Goal: Information Seeking & Learning: Learn about a topic

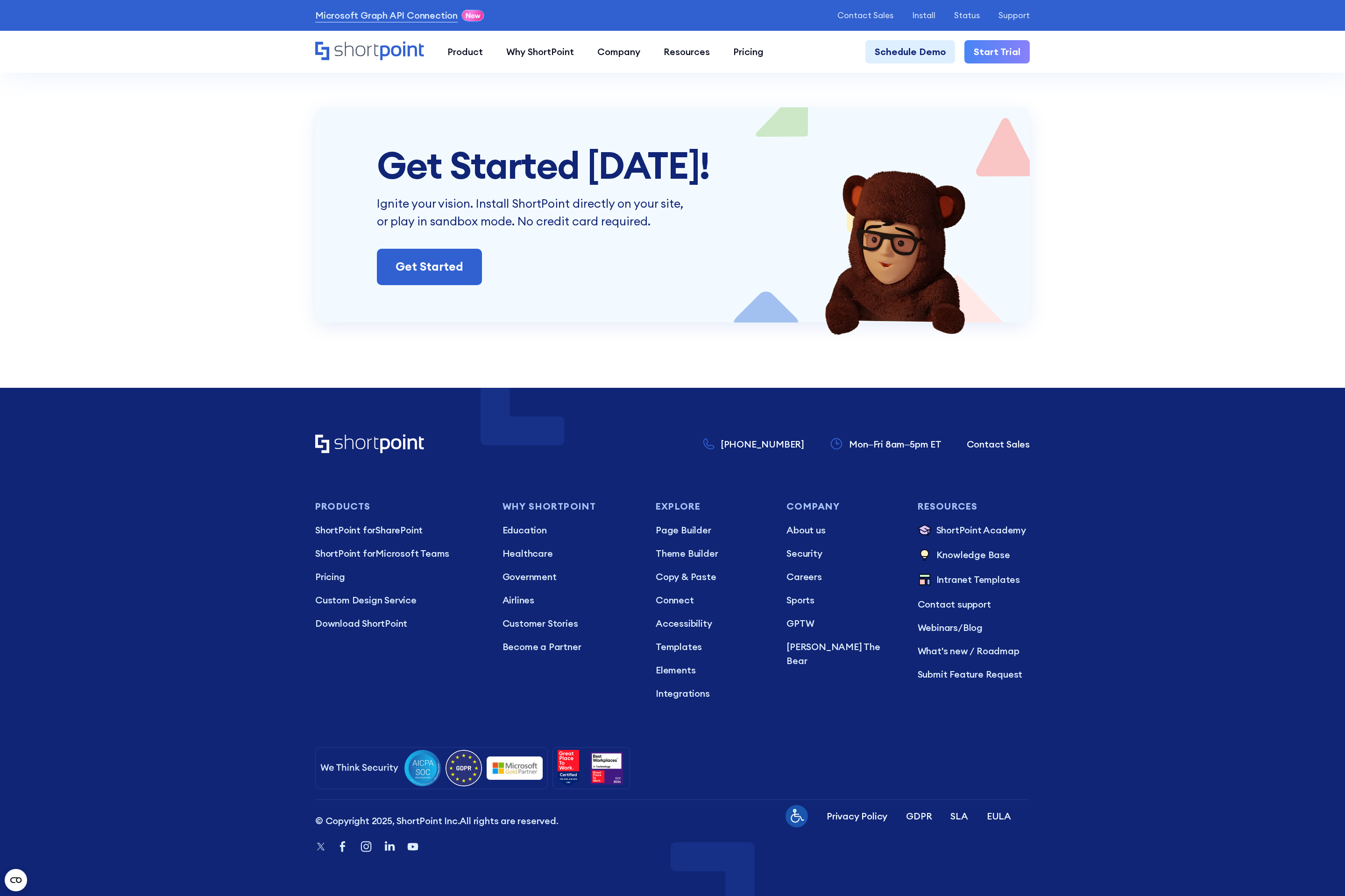
scroll to position [8416, 0]
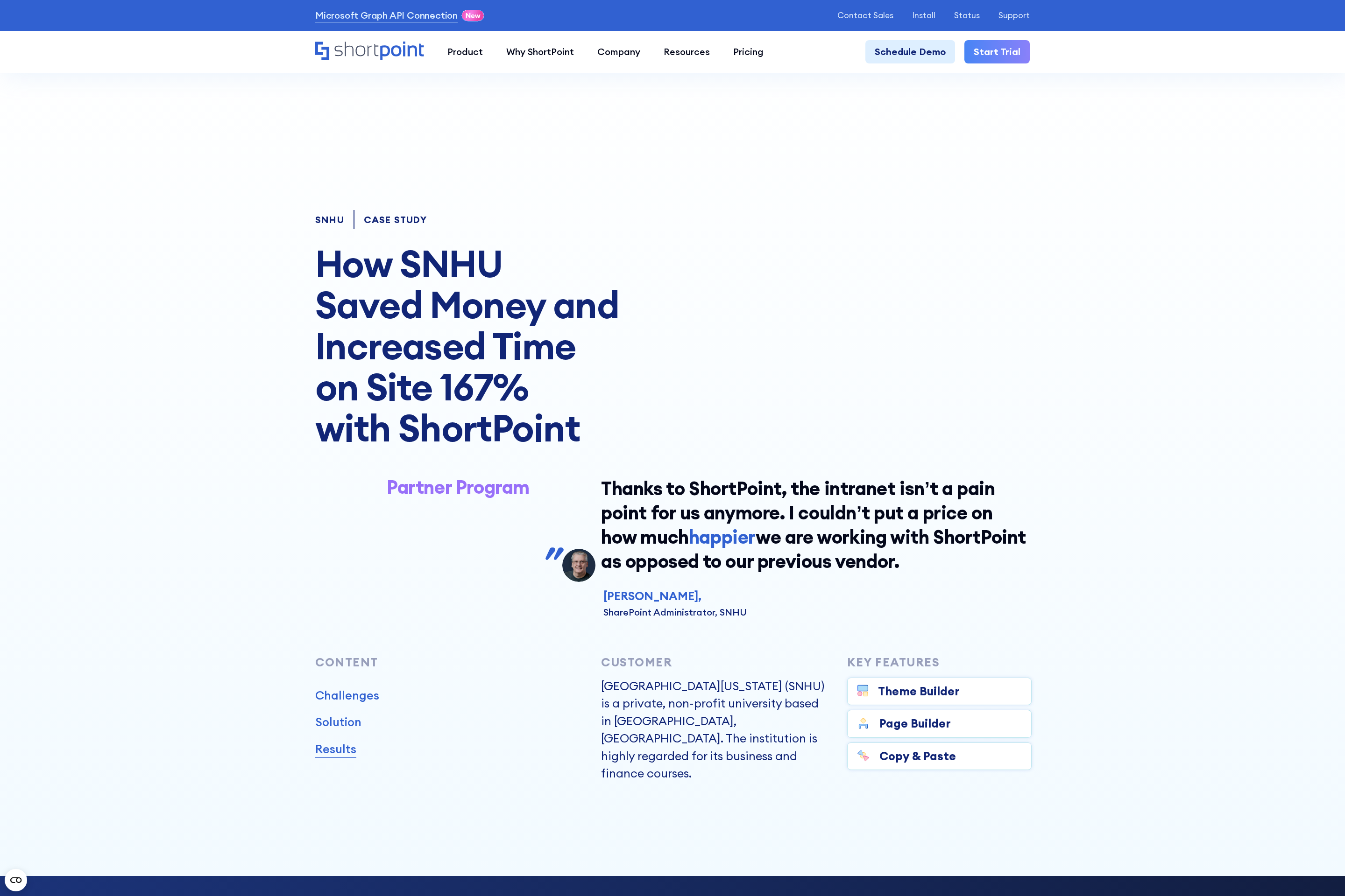
scroll to position [12064, 0]
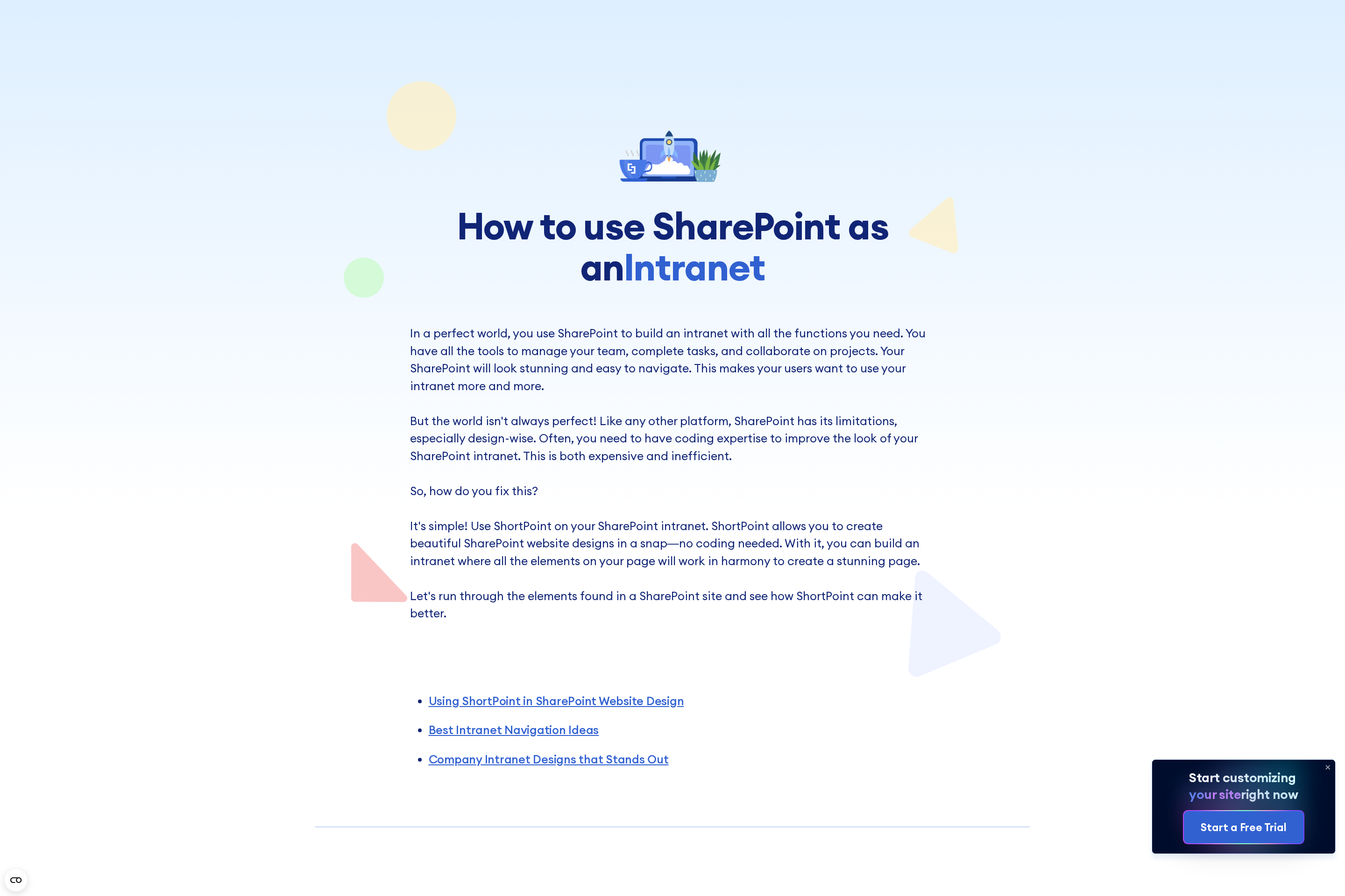
scroll to position [7900, 0]
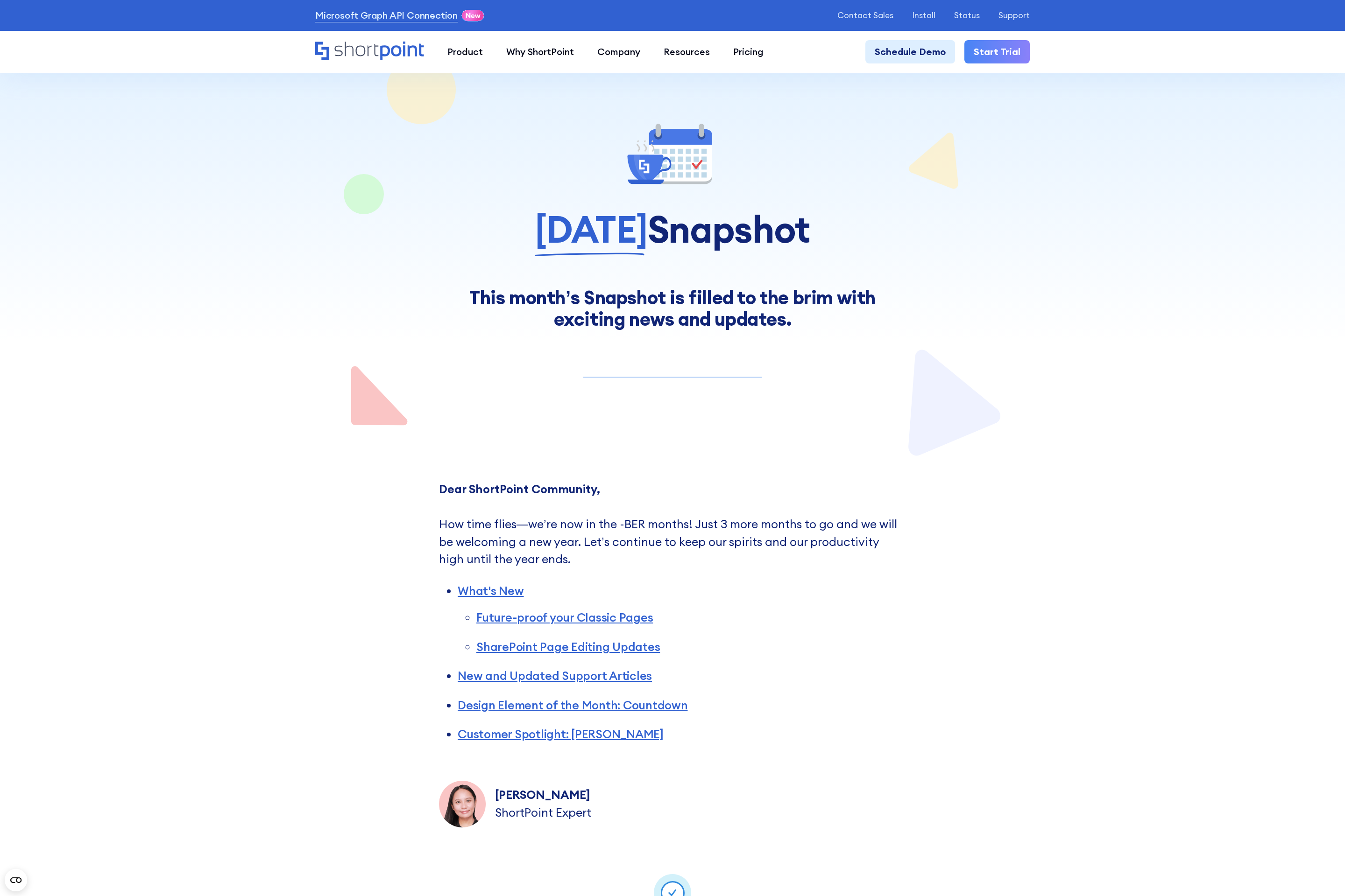
scroll to position [7848, 0]
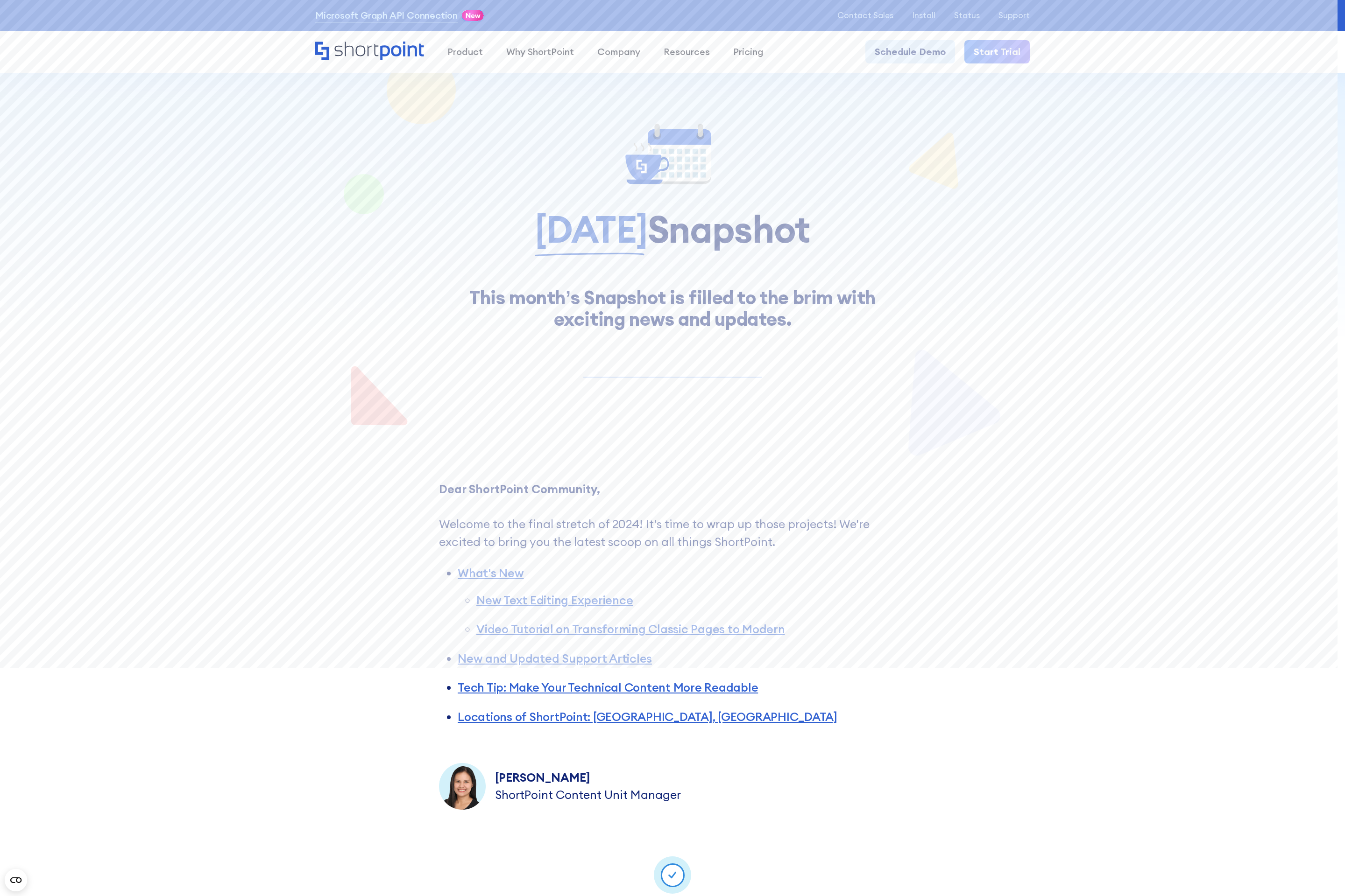
scroll to position [10074, 0]
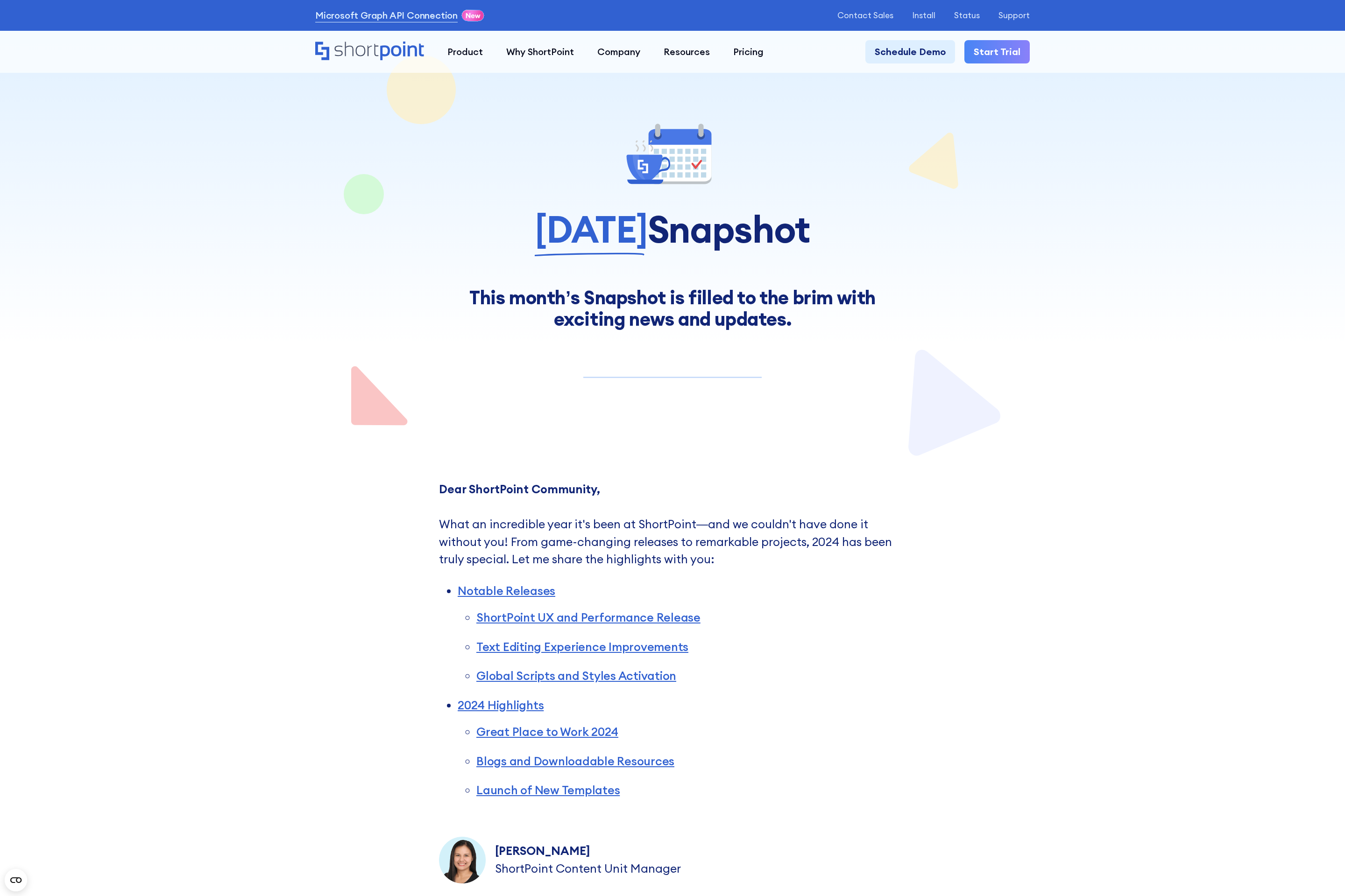
scroll to position [6952, 0]
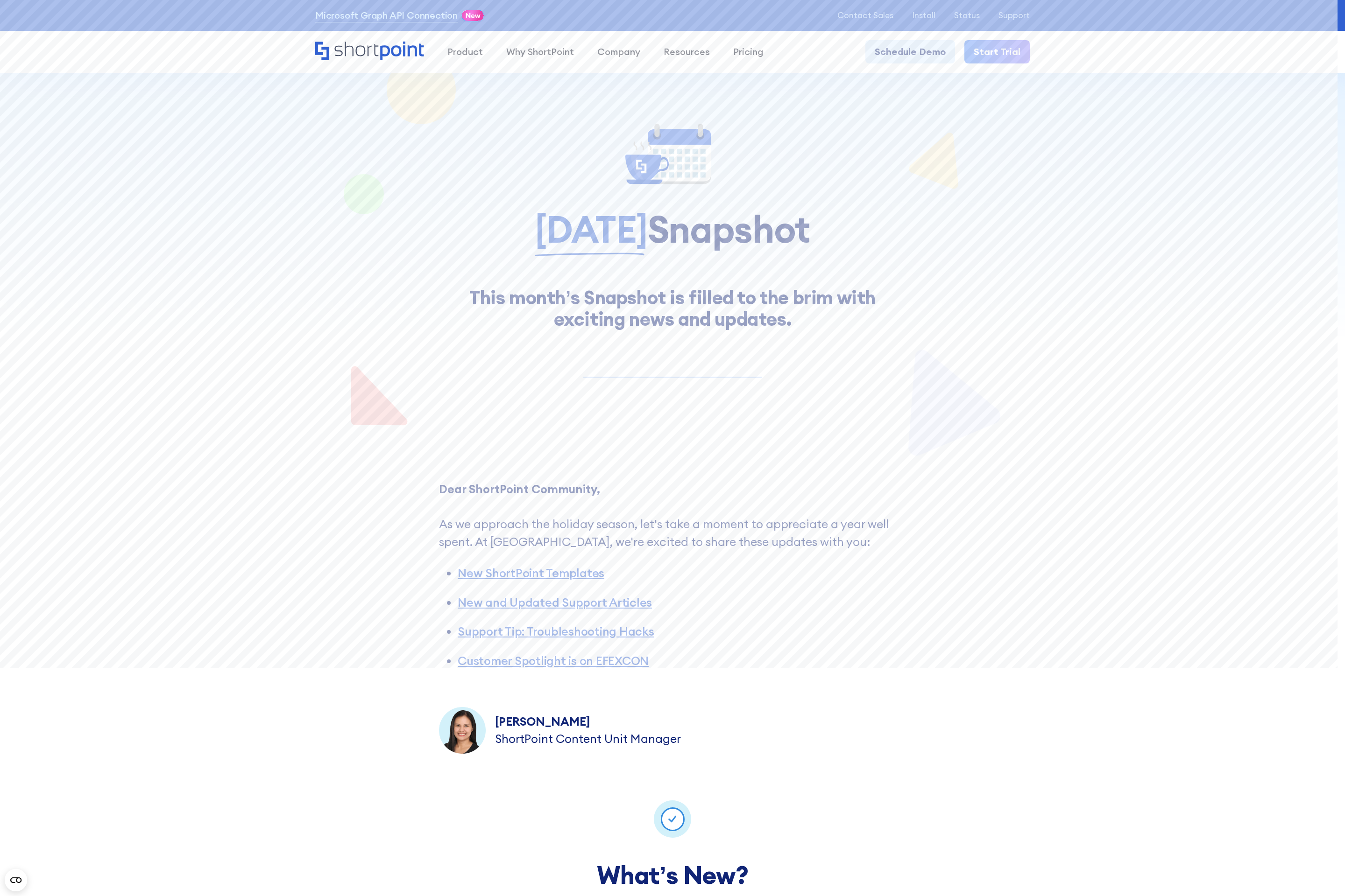
scroll to position [7529, 0]
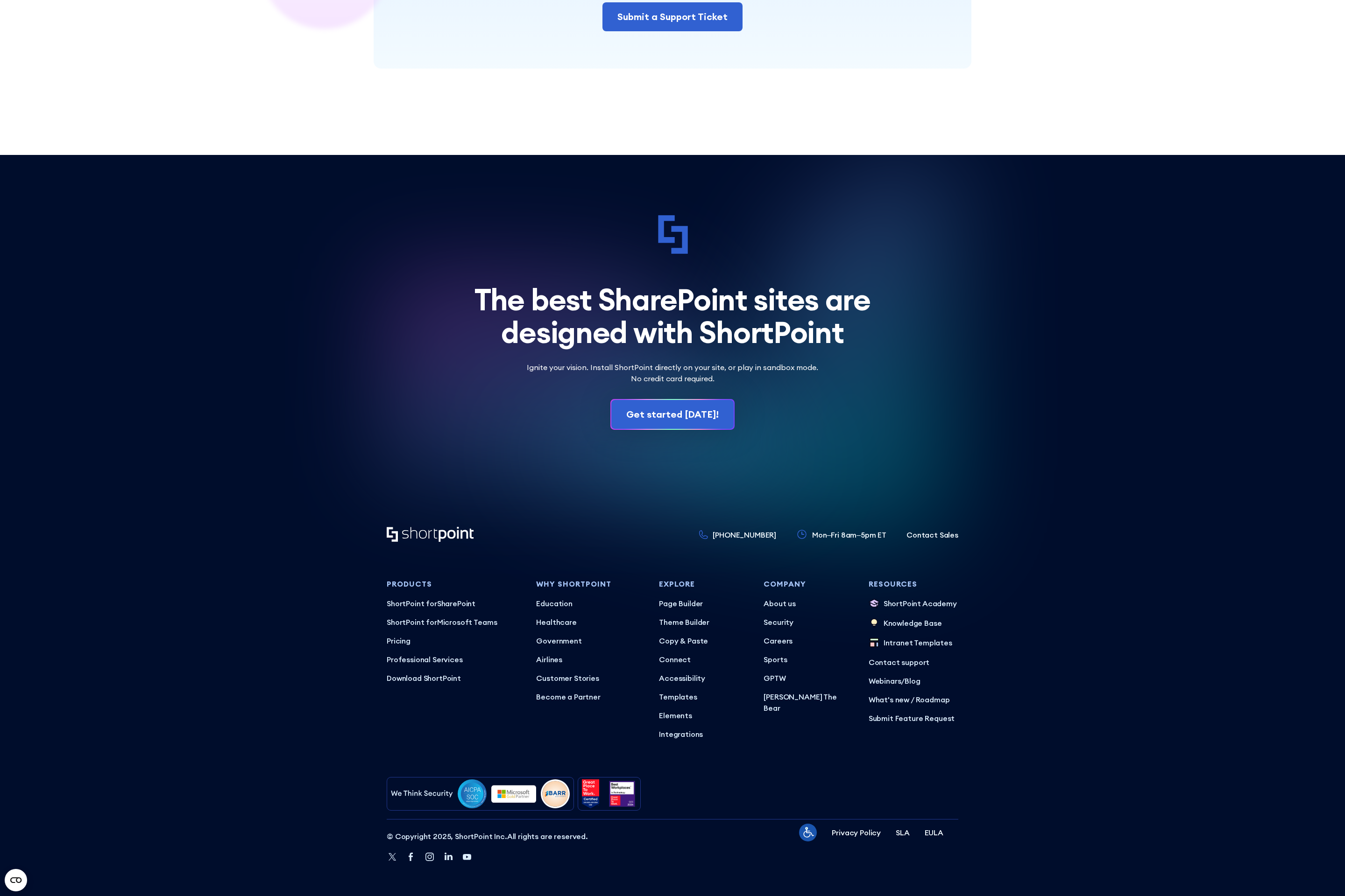
scroll to position [15259, 0]
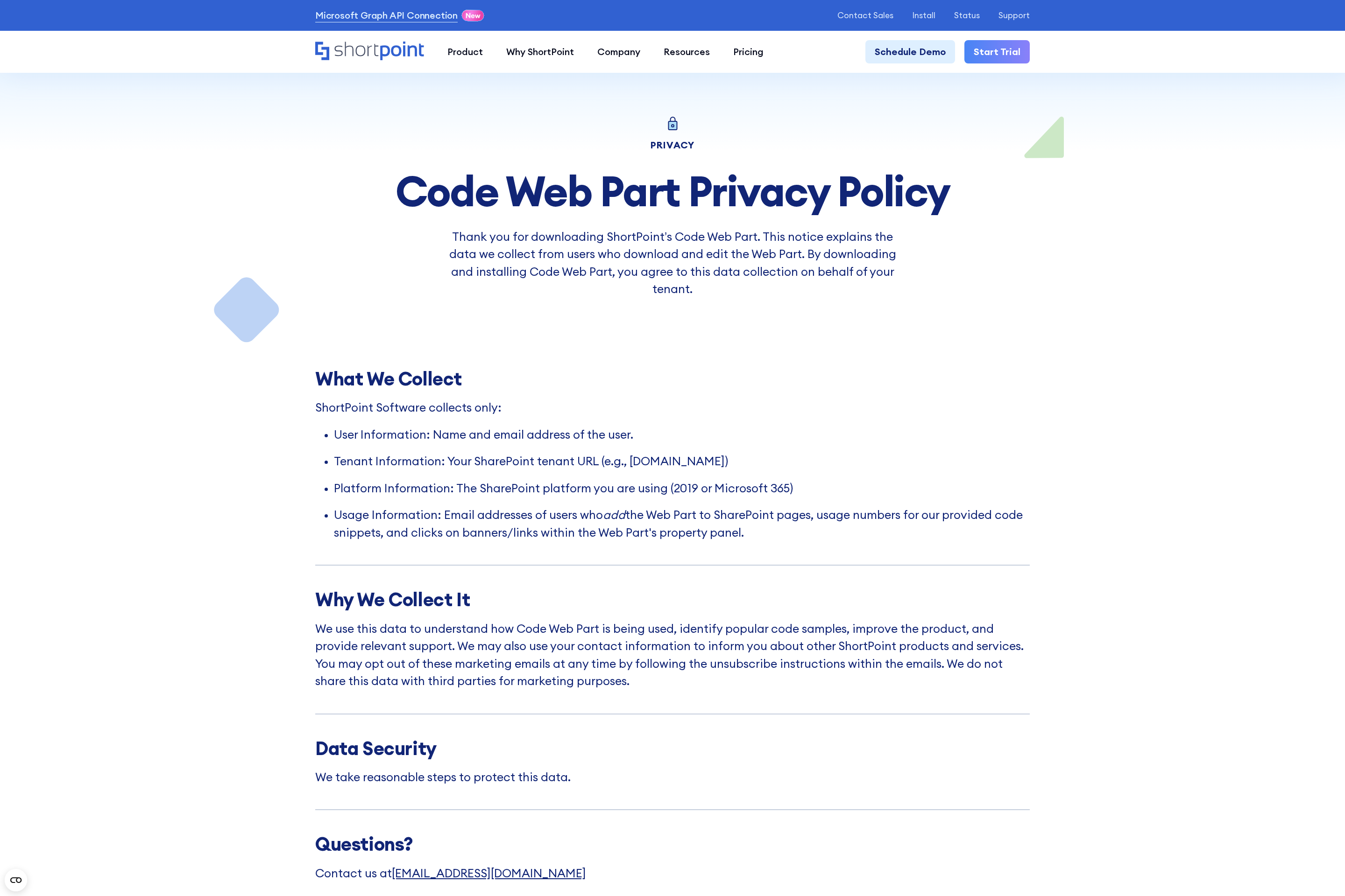
scroll to position [3683, 0]
